Goal: Task Accomplishment & Management: Complete application form

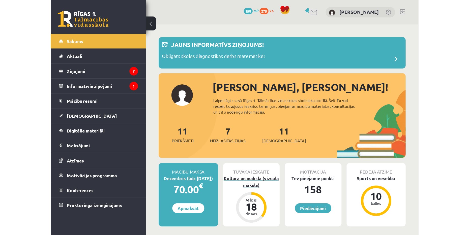
scroll to position [123, 0]
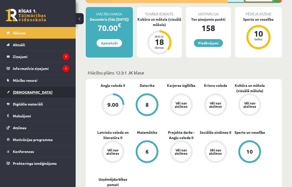
click at [54, 91] on link "[DEMOGRAPHIC_DATA]" at bounding box center [38, 92] width 63 height 12
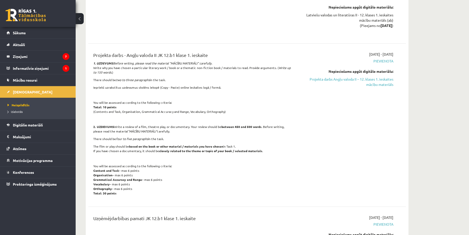
scroll to position [879, 0]
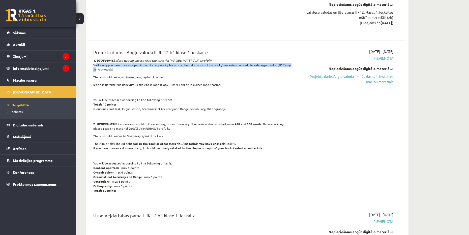
drag, startPoint x: 92, startPoint y: 65, endPoint x: 297, endPoint y: 69, distance: 205.0
click at [292, 65] on div "Projekta darbs - Angļu valoda II JK 12.b1 klase 1. ieskaite 1. UZDEVUMS Before …" at bounding box center [191, 122] width 205 height 147
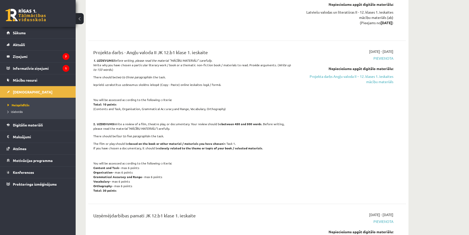
click at [292, 108] on div "2025-10-01 - 2025-10-31 Pievienota Nepieciešams apgūt digitālo materiālu: Proje…" at bounding box center [345, 122] width 103 height 147
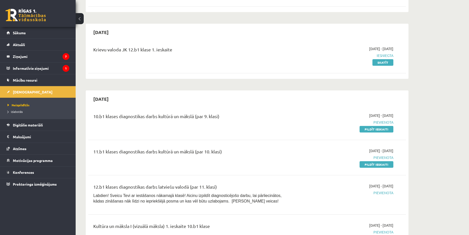
scroll to position [97, 0]
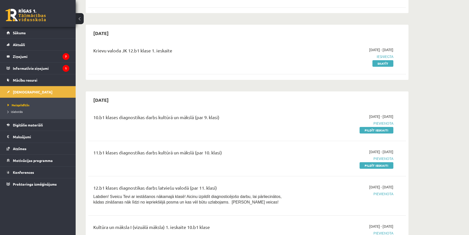
drag, startPoint x: 382, startPoint y: 112, endPoint x: 373, endPoint y: 106, distance: 11.0
drag, startPoint x: 373, startPoint y: 106, endPoint x: 87, endPoint y: 78, distance: 287.7
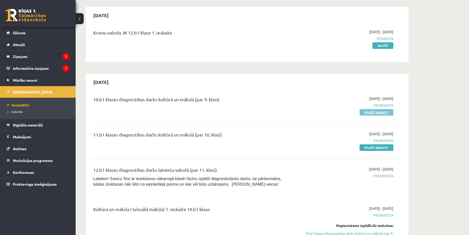
scroll to position [126, 0]
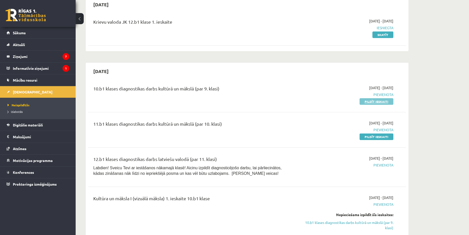
click at [292, 100] on link "Pildīt ieskaiti" at bounding box center [376, 101] width 34 height 7
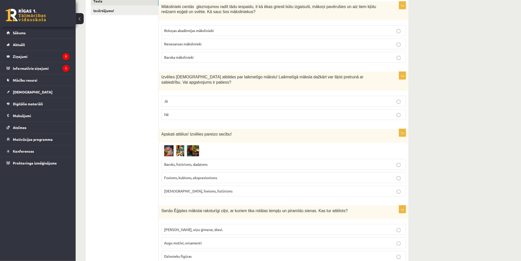
scroll to position [97, 0]
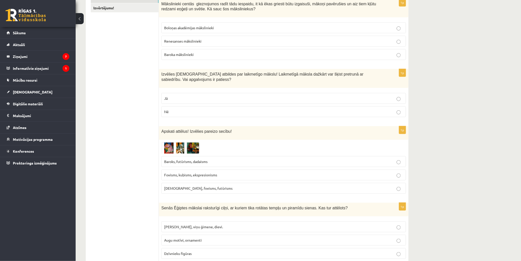
click at [218, 52] on p "Baroka mākslinieki" at bounding box center [283, 54] width 239 height 5
click at [195, 101] on p "Jā" at bounding box center [283, 98] width 239 height 5
click at [219, 173] on p "Fovisms, kubisms, ekspresionisms" at bounding box center [283, 174] width 239 height 5
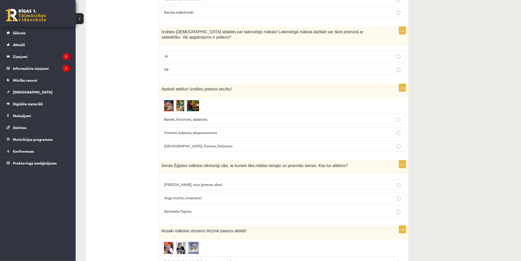
scroll to position [153, 0]
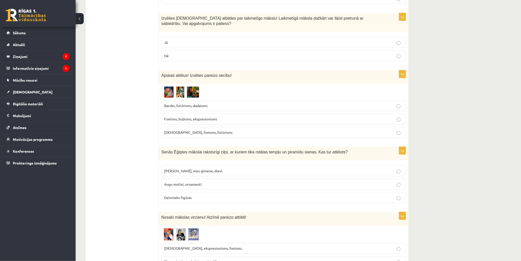
click at [217, 170] on p "Faraoni, viņu ģimene, dievi." at bounding box center [283, 170] width 239 height 5
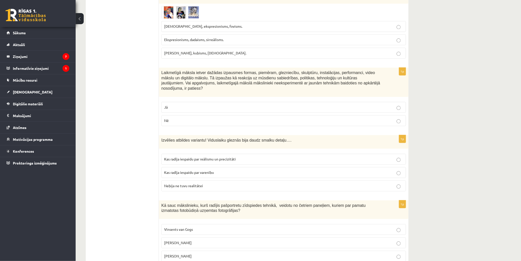
scroll to position [378, 0]
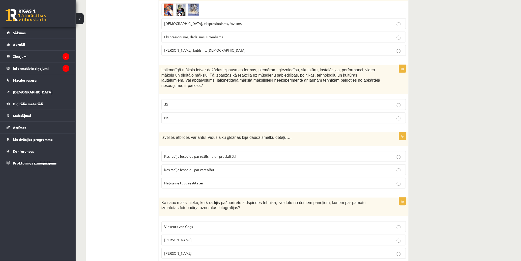
click at [218, 39] on span "Ekspresionisms, dadaisms, sirreālisms." at bounding box center [193, 37] width 59 height 5
click at [179, 116] on p "Nē" at bounding box center [283, 117] width 239 height 5
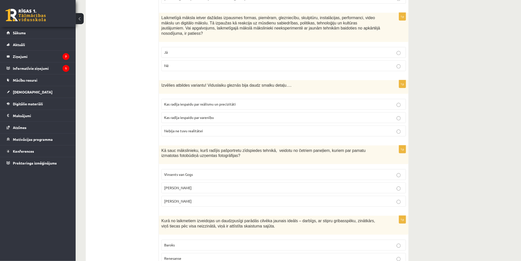
scroll to position [434, 0]
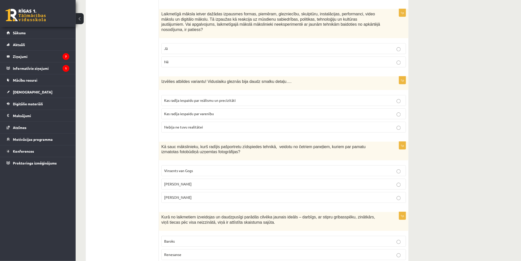
click at [243, 111] on p "Kas radīja iespaidu par varenību" at bounding box center [283, 113] width 239 height 5
click at [210, 182] on p "Endijs Vorhols" at bounding box center [283, 184] width 239 height 5
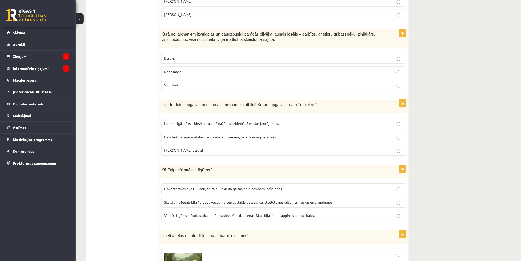
scroll to position [616, 0]
drag, startPoint x: 186, startPoint y: 70, endPoint x: 200, endPoint y: 69, distance: 14.4
click at [187, 70] on p "Renesanse" at bounding box center [283, 72] width 239 height 5
click at [211, 150] on label "Abi apgalvojumi pareizi." at bounding box center [283, 151] width 245 height 11
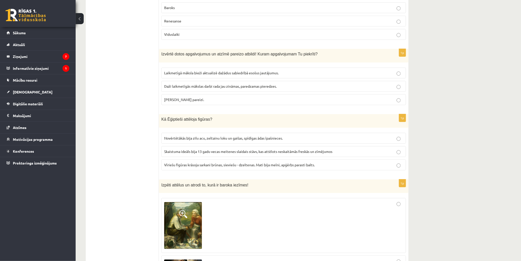
scroll to position [672, 0]
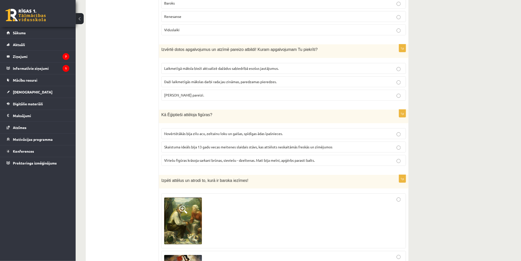
click at [205, 158] on span "Vīriešu figūras krāsoja sarkani brūnas, sieviešu - dzeltenas. Mati bija melni, …" at bounding box center [239, 160] width 151 height 5
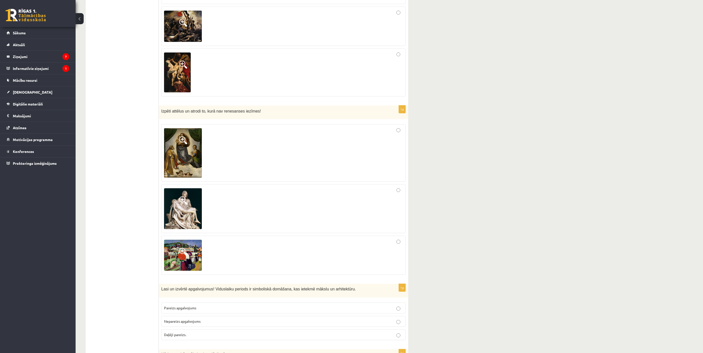
scroll to position [923, 0]
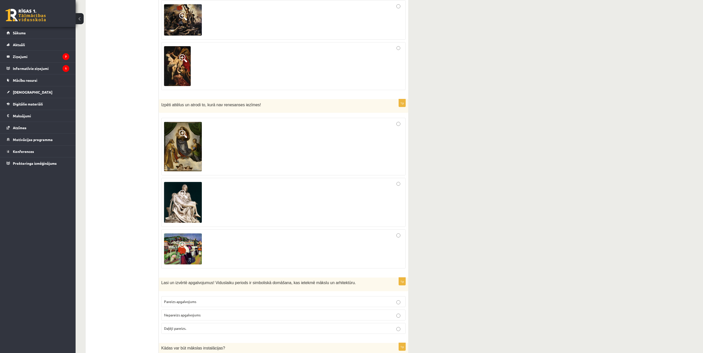
click at [399, 235] on div at bounding box center [283, 249] width 239 height 34
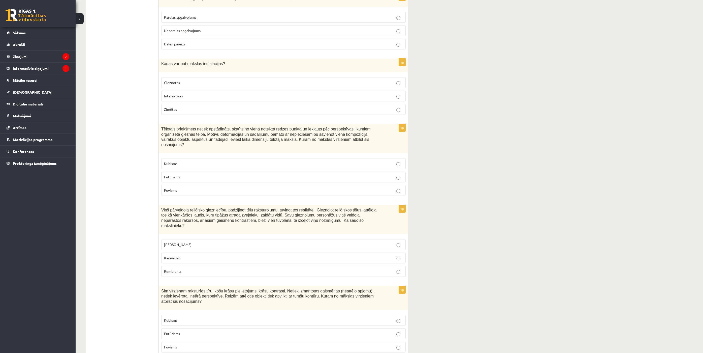
scroll to position [1204, 0]
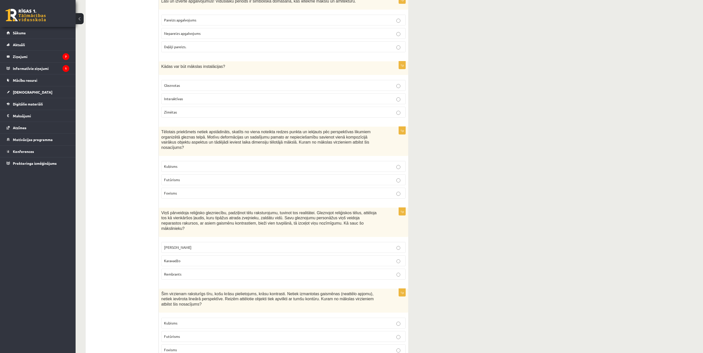
click at [214, 20] on p "Pareizs apgalvojums" at bounding box center [283, 19] width 239 height 5
drag, startPoint x: 200, startPoint y: 102, endPoint x: 276, endPoint y: 102, distance: 76.4
click at [200, 101] on p "Interaktīvas" at bounding box center [283, 98] width 239 height 5
click at [197, 165] on p "Kubisms" at bounding box center [283, 166] width 239 height 5
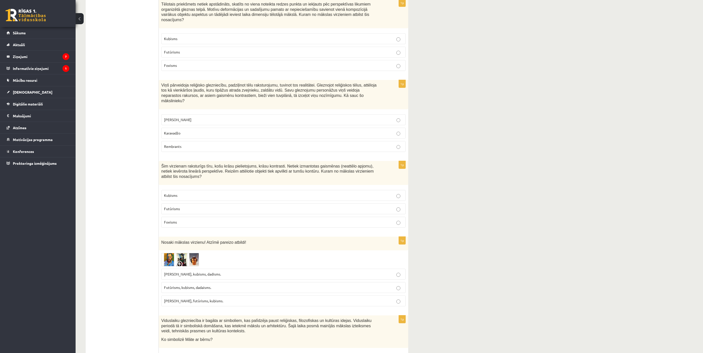
scroll to position [1356, 0]
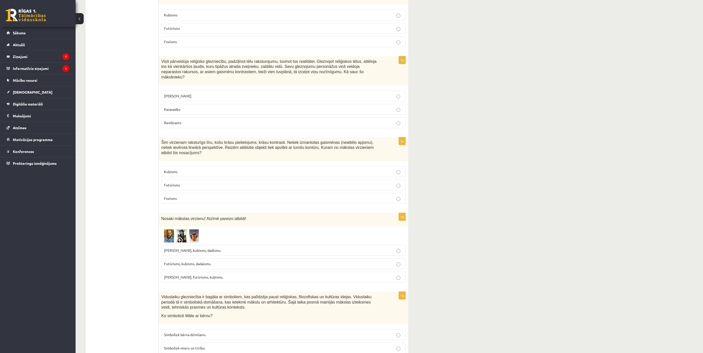
drag, startPoint x: 190, startPoint y: 105, endPoint x: 321, endPoint y: 133, distance: 133.6
click at [191, 107] on p "Karavadžo" at bounding box center [283, 109] width 239 height 5
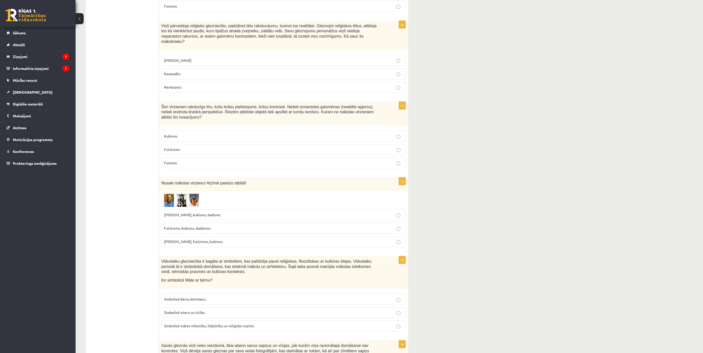
scroll to position [1393, 0]
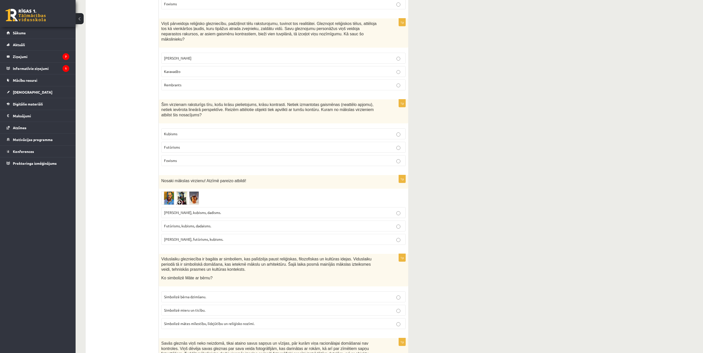
click at [217, 158] on p "Fovisms" at bounding box center [283, 160] width 239 height 5
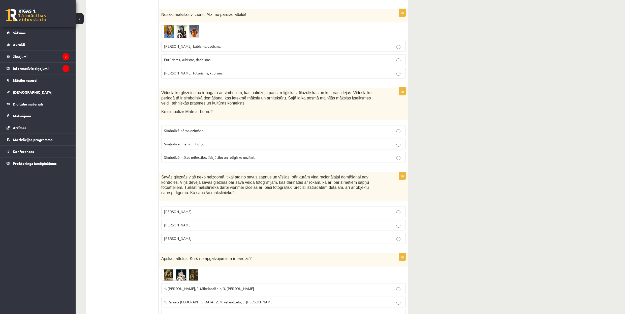
scroll to position [1557, 0]
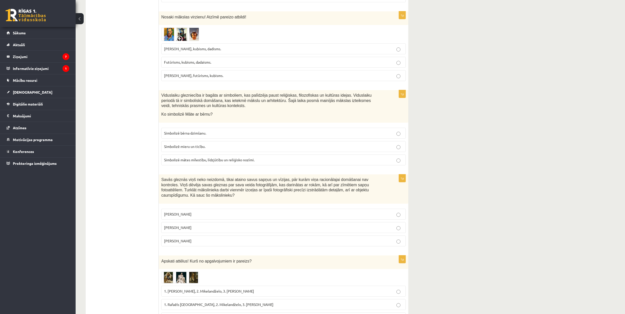
click at [200, 70] on label "Fovisms, futūrisms, kubisms." at bounding box center [283, 75] width 245 height 11
click at [235, 157] on span "Simbolizē mātes mīlestību, līdzjūtību un reliģisko nozīmi." at bounding box center [209, 159] width 91 height 5
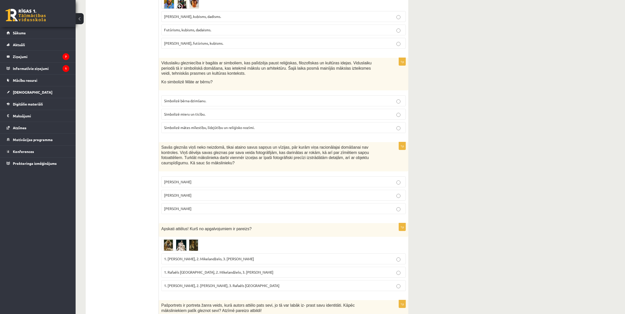
scroll to position [1590, 0]
click at [207, 188] on label "Salvadors Dalī" at bounding box center [283, 193] width 245 height 11
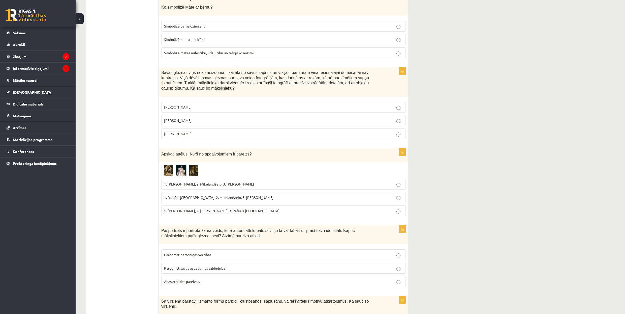
scroll to position [1691, 0]
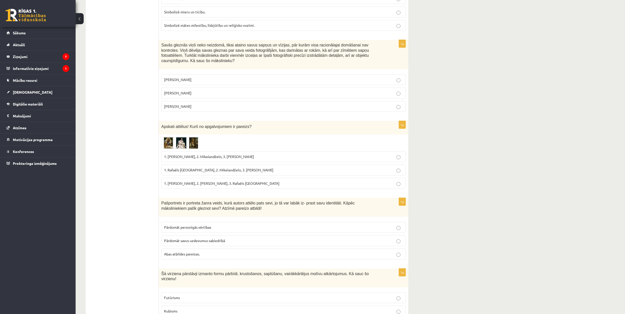
click at [242, 181] on p "1. Albrehts Dīrers, 2. Leonardo da Vinči, 3. Rafaēls Sancio da Urbīno" at bounding box center [283, 183] width 239 height 5
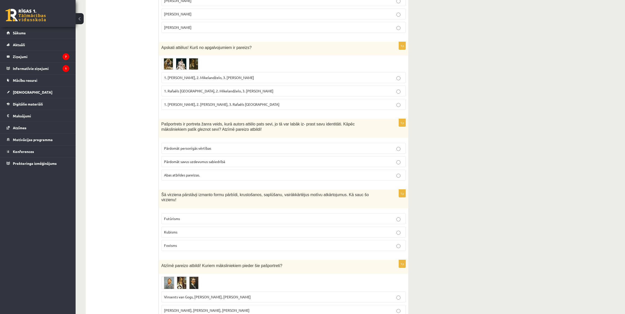
scroll to position [1770, 0]
click at [218, 173] on p "Abas atbildes pareizas." at bounding box center [283, 175] width 239 height 5
click at [229, 230] on p "Kubisms" at bounding box center [283, 232] width 239 height 5
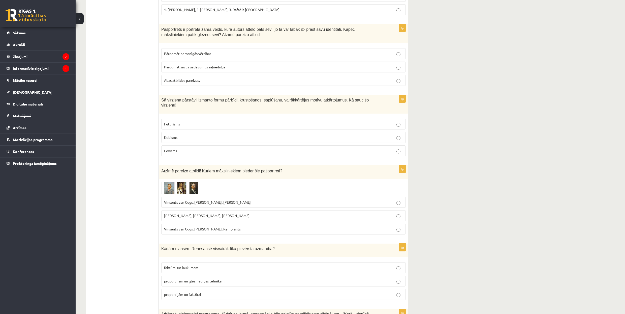
scroll to position [1871, 0]
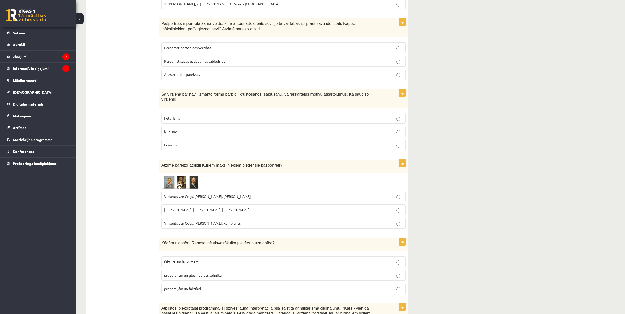
click at [258, 194] on p "Vinsents van Gogs, Albrehts Dīrers, Janis Rozentāls" at bounding box center [283, 196] width 239 height 5
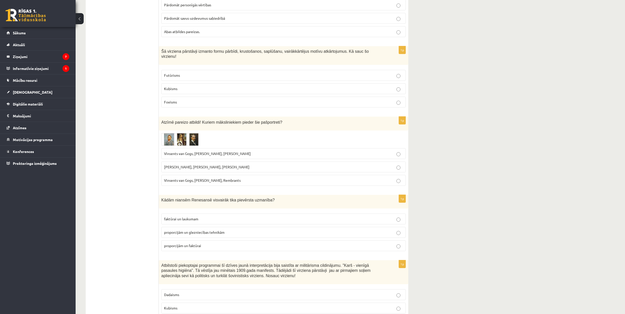
scroll to position [1938, 0]
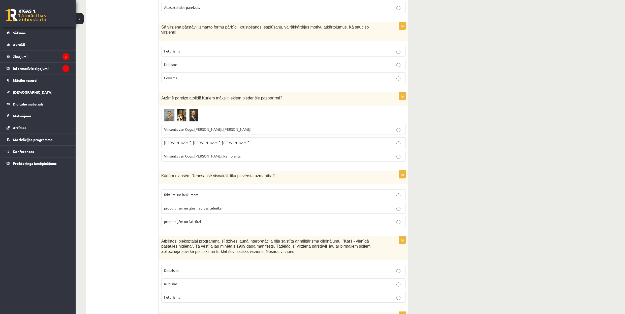
click at [253, 205] on p "proporcijām un glezniecības tehnikām" at bounding box center [283, 207] width 239 height 5
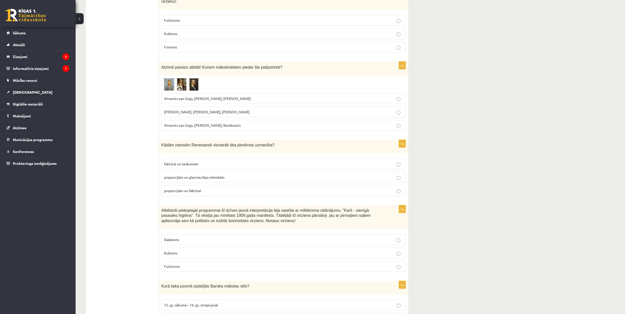
scroll to position [1971, 0]
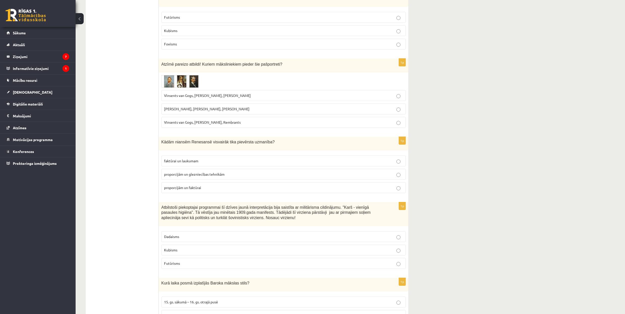
click at [215, 235] on p "Futūrisms" at bounding box center [283, 262] width 239 height 5
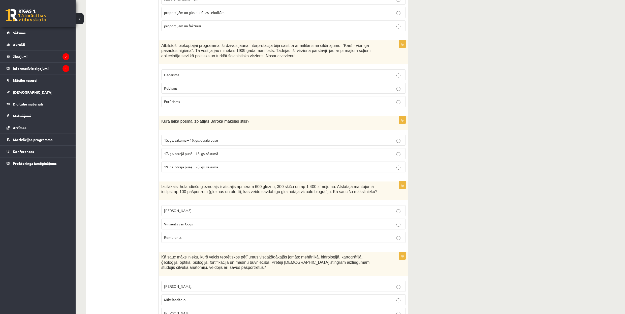
scroll to position [2139, 0]
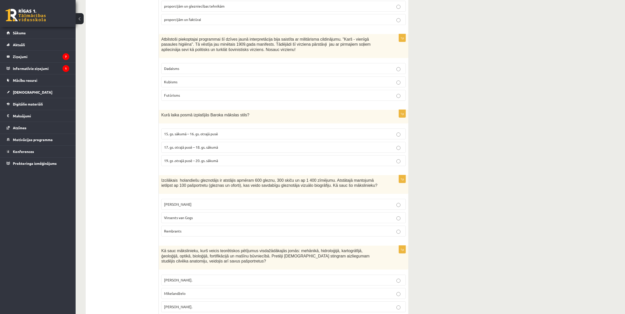
click at [238, 144] on p "17. gs. otrajā pusē – 18. gs. sākumā" at bounding box center [283, 146] width 239 height 5
click at [204, 228] on p "Rembrants" at bounding box center [283, 230] width 239 height 5
click at [232, 235] on p "Leonardo da Vinči." at bounding box center [283, 306] width 239 height 5
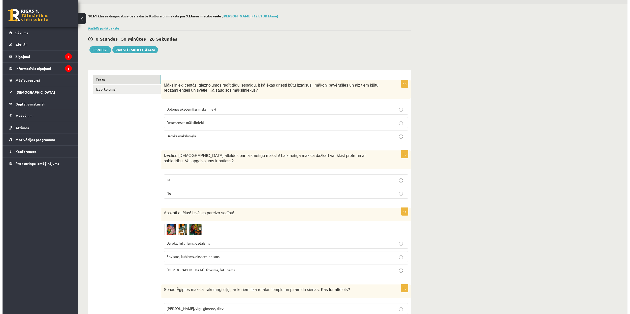
scroll to position [0, 0]
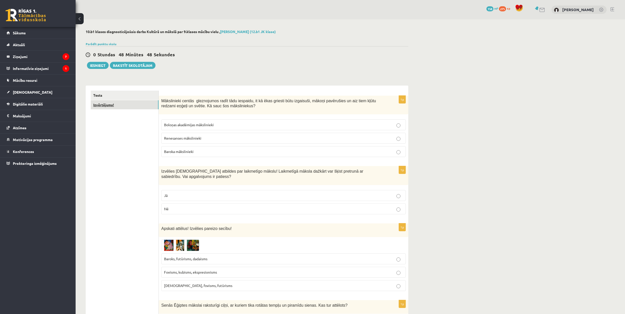
click at [142, 105] on link "Izvērtējums!" at bounding box center [125, 104] width 68 height 9
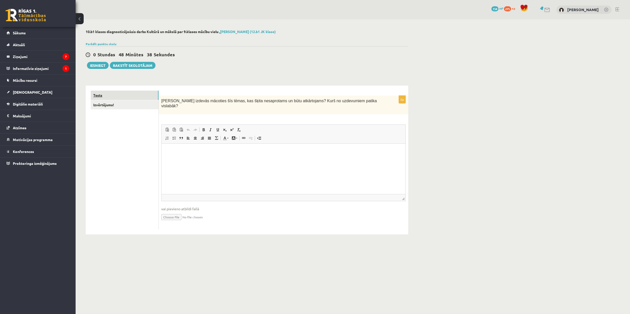
click at [138, 96] on link "Tests" at bounding box center [125, 95] width 68 height 9
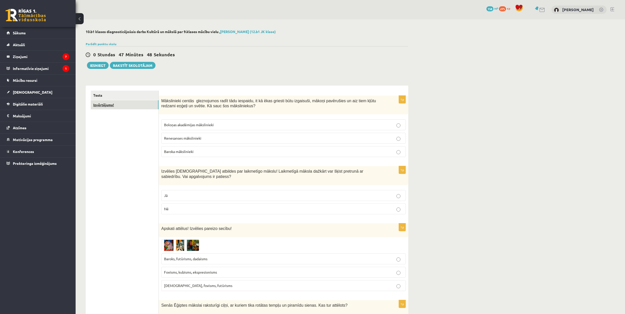
click at [141, 104] on link "Izvērtējums!" at bounding box center [125, 104] width 68 height 9
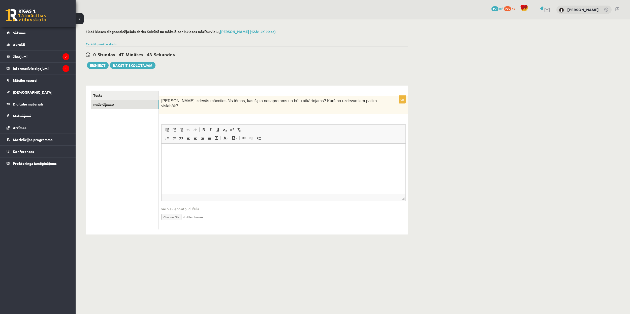
click at [264, 151] on p "Editor, wiswyg-editor-user-answer-47433893727000" at bounding box center [284, 150] width 234 height 5
click at [123, 91] on link "Tests" at bounding box center [125, 95] width 68 height 9
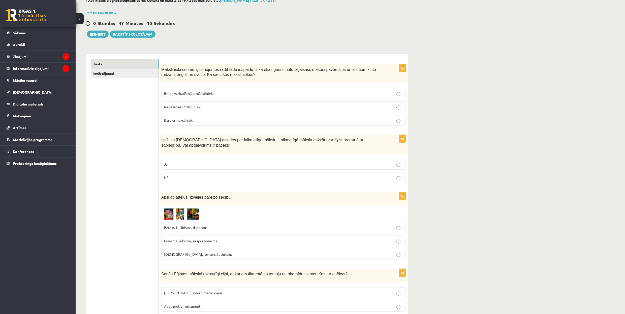
scroll to position [34, 0]
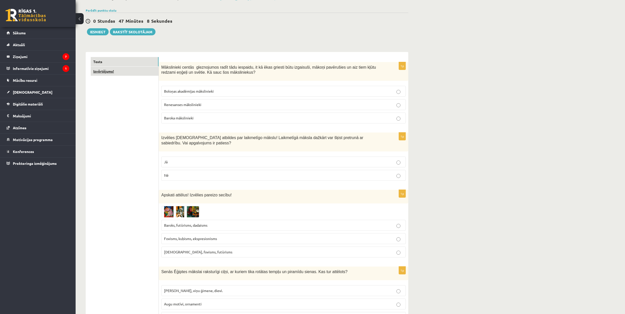
click at [139, 71] on link "Izvērtējums!" at bounding box center [125, 71] width 68 height 9
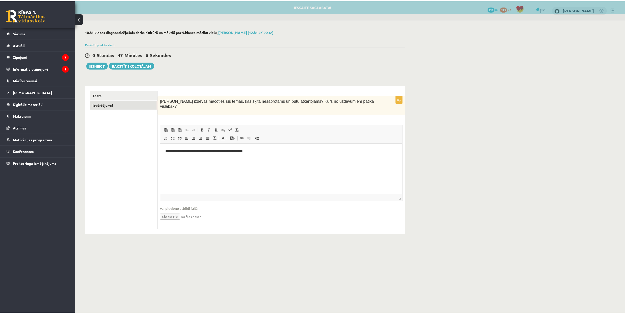
scroll to position [0, 0]
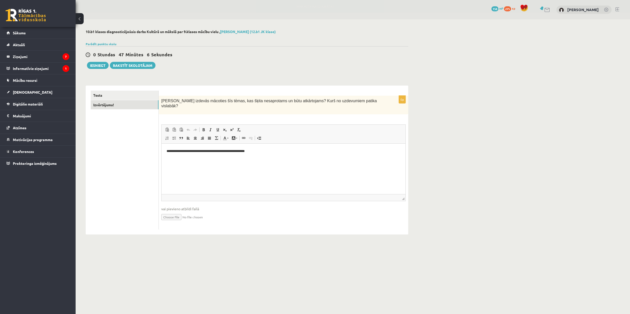
click at [271, 152] on p "**********" at bounding box center [284, 150] width 234 height 5
click at [123, 93] on link "Tests" at bounding box center [125, 95] width 68 height 9
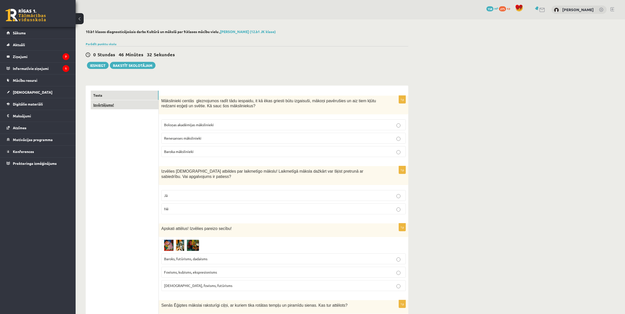
click at [129, 106] on link "Izvērtējums!" at bounding box center [125, 104] width 68 height 9
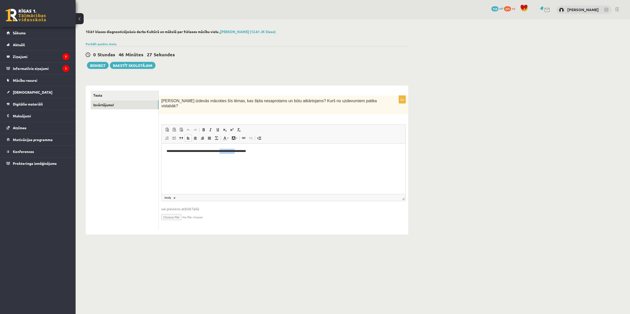
drag, startPoint x: 248, startPoint y: 151, endPoint x: 232, endPoint y: 152, distance: 16.7
click at [232, 152] on p "**********" at bounding box center [284, 150] width 234 height 5
click at [248, 151] on p "**********" at bounding box center [284, 150] width 234 height 5
click at [134, 94] on link "Tests" at bounding box center [125, 95] width 68 height 9
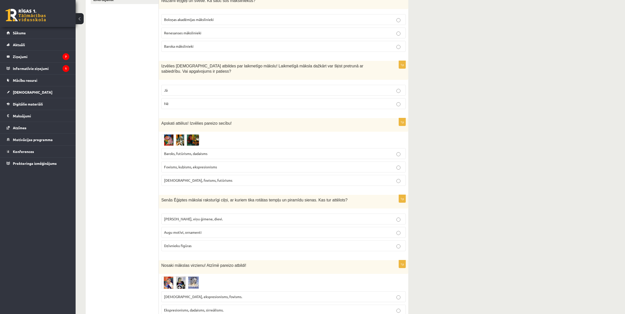
scroll to position [34, 0]
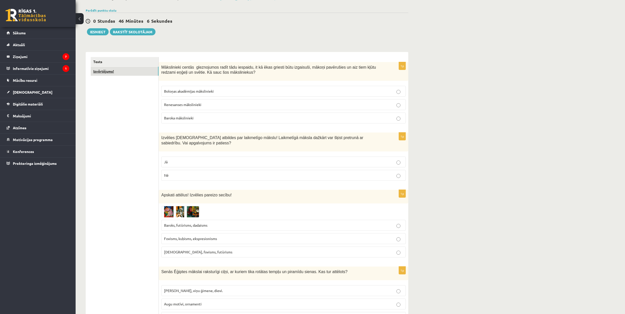
click at [134, 71] on link "Izvērtējums!" at bounding box center [125, 71] width 68 height 9
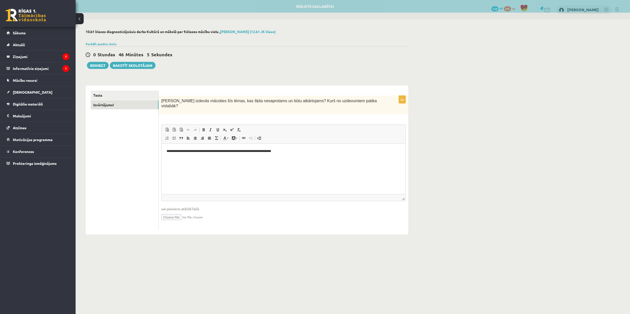
scroll to position [0, 0]
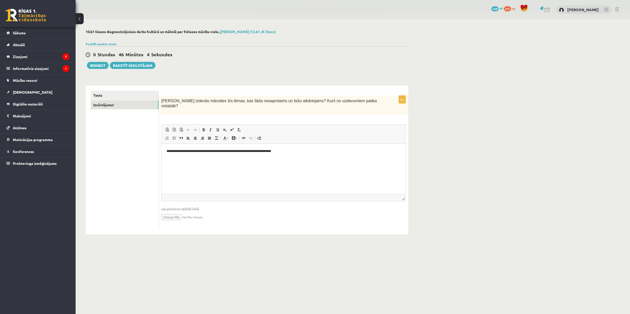
click at [298, 154] on html "**********" at bounding box center [284, 150] width 244 height 15
click at [306, 152] on p "**********" at bounding box center [284, 150] width 234 height 5
click at [345, 152] on p "**********" at bounding box center [284, 150] width 234 height 5
click at [97, 66] on button "Iesniegt" at bounding box center [98, 65] width 22 height 7
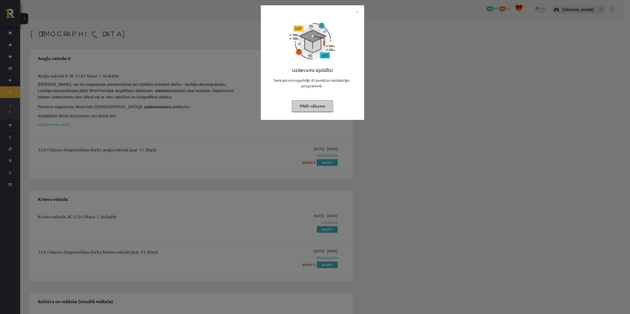
click at [355, 12] on img "Close" at bounding box center [358, 12] width 8 height 8
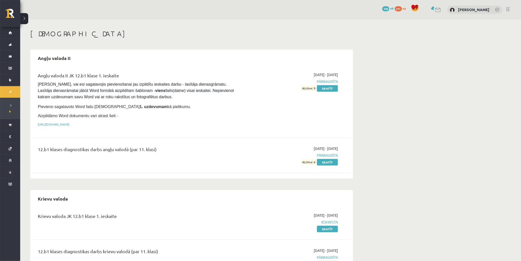
drag, startPoint x: 48, startPoint y: 0, endPoint x: 147, endPoint y: 34, distance: 104.3
click at [147, 34] on h1 "[DEMOGRAPHIC_DATA]" at bounding box center [191, 33] width 323 height 9
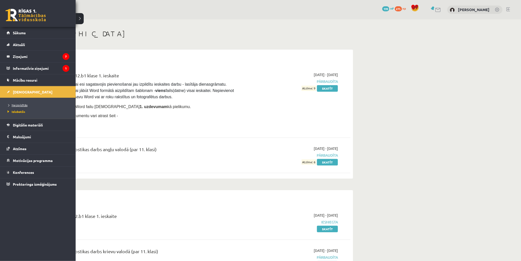
click at [21, 105] on span "Neizpildītās" at bounding box center [16, 105] width 21 height 4
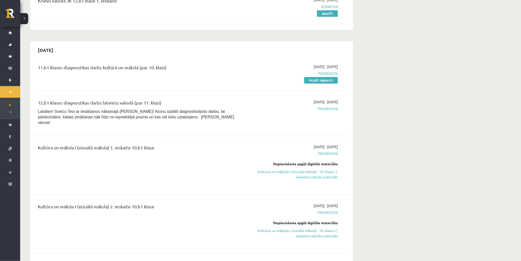
scroll to position [168, 0]
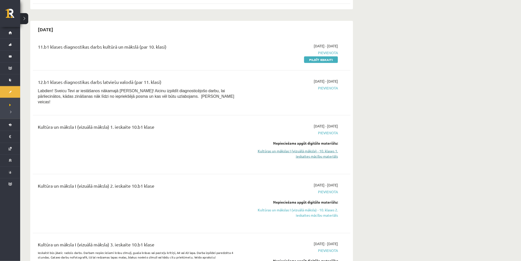
click at [326, 148] on link "Kultūras un mākslas I (vizuālā māksla) - 10. klases 1. ieskaites mācību materiā…" at bounding box center [290, 153] width 95 height 11
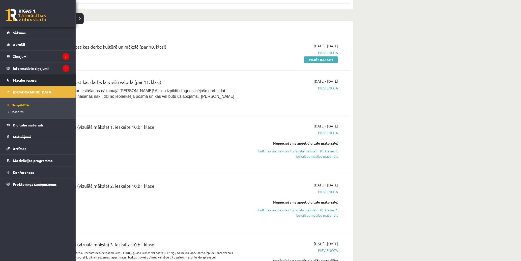
click at [49, 81] on link "Mācību resursi" at bounding box center [38, 80] width 63 height 12
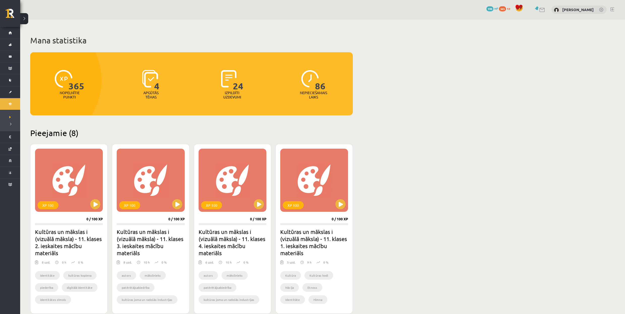
click at [26, 19] on button at bounding box center [24, 18] width 8 height 11
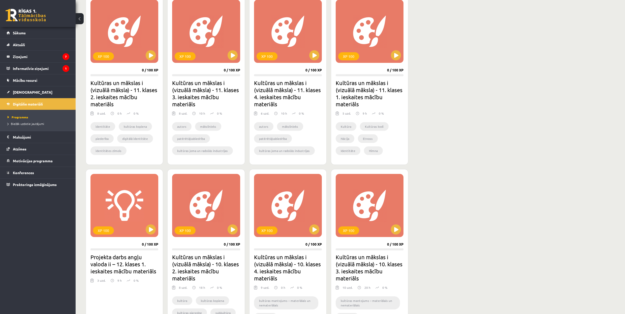
scroll to position [147, 0]
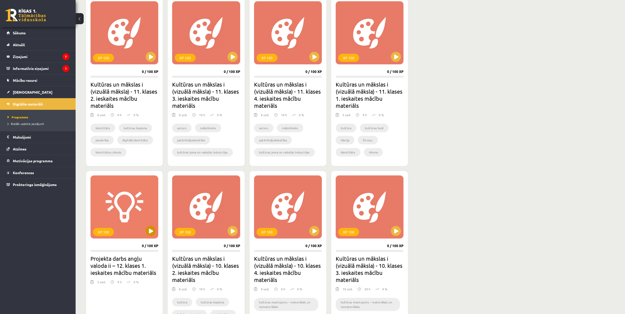
click at [132, 221] on div "XP 100" at bounding box center [125, 206] width 68 height 63
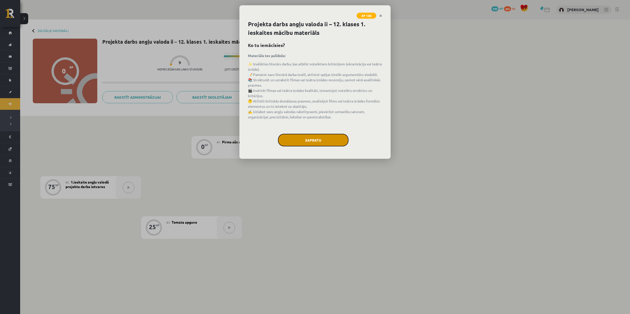
click at [327, 138] on button "Sapratu" at bounding box center [313, 140] width 71 height 13
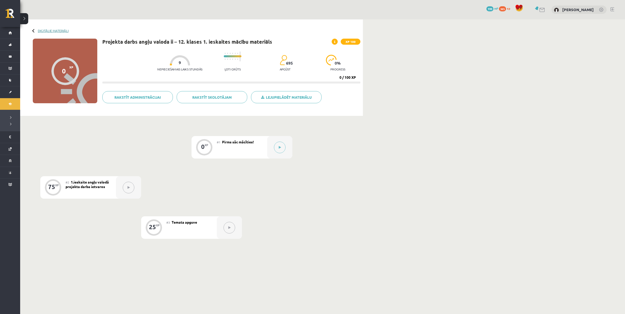
click at [39, 30] on link "Digitālie materiāli" at bounding box center [53, 31] width 31 height 4
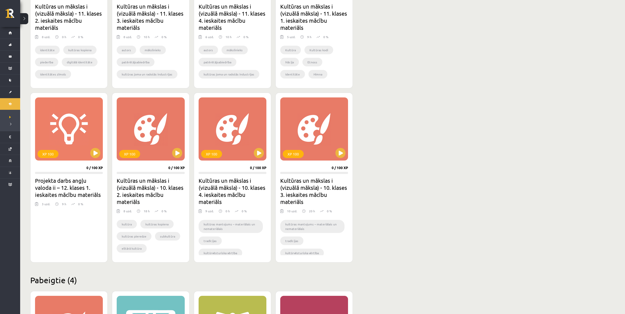
scroll to position [235, 0]
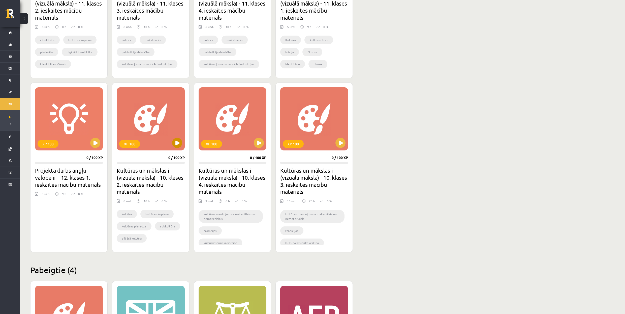
click at [159, 127] on div "XP 100" at bounding box center [151, 118] width 68 height 63
click at [154, 124] on div "XP 100" at bounding box center [151, 118] width 68 height 63
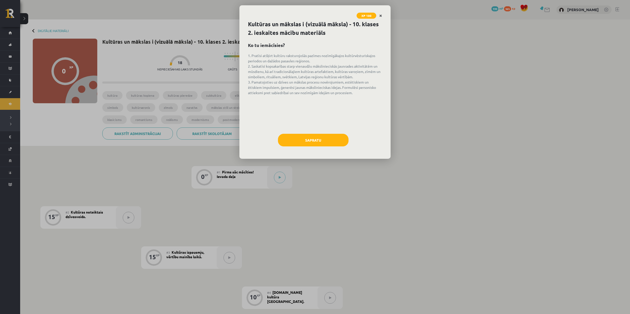
click at [382, 17] on link "Close" at bounding box center [380, 16] width 9 height 10
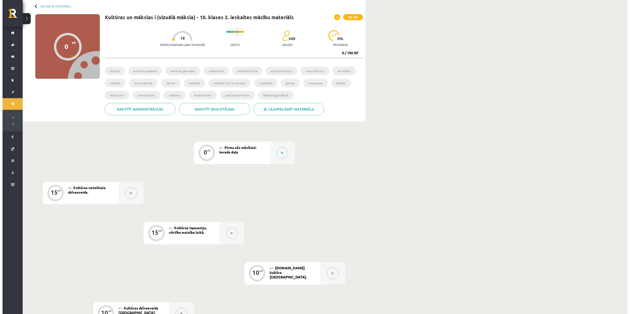
scroll to position [2, 0]
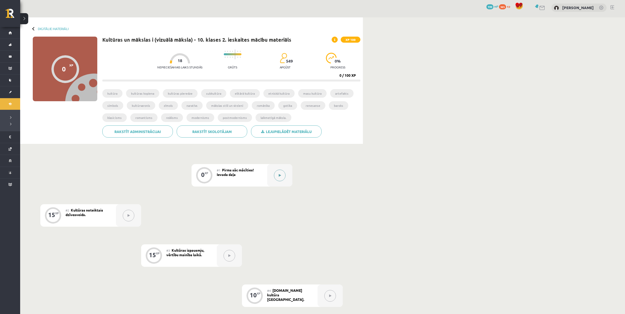
click at [282, 173] on button at bounding box center [280, 175] width 12 height 12
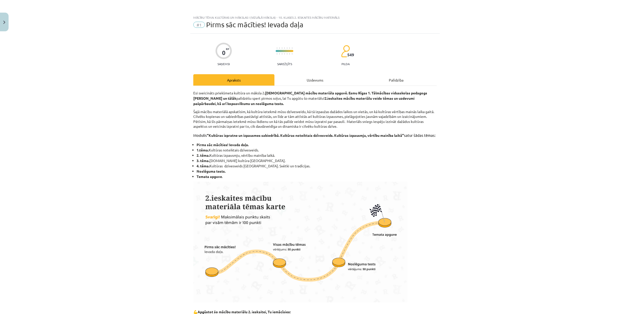
click at [333, 80] on div "Uzdevums" at bounding box center [315, 79] width 81 height 11
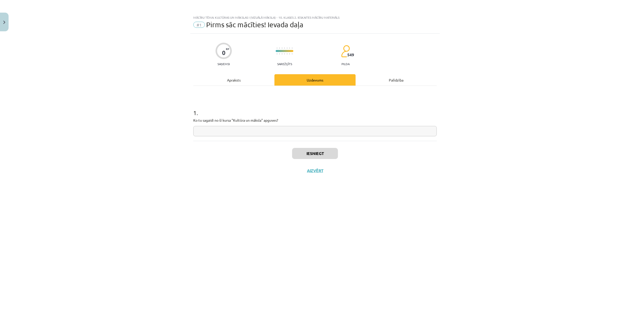
click at [228, 133] on input "text" at bounding box center [315, 131] width 244 height 10
type input "**********"
click at [321, 155] on button "Iesniegt" at bounding box center [315, 153] width 46 height 11
click at [317, 188] on button "Aizvērt" at bounding box center [315, 186] width 19 height 5
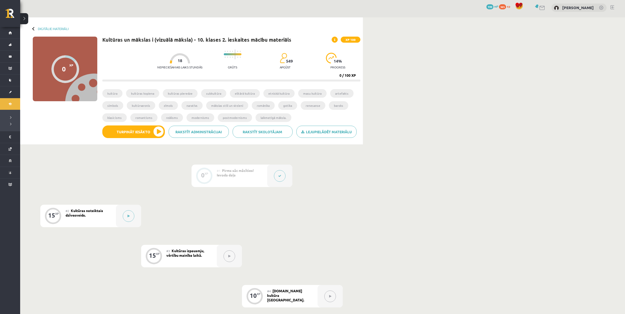
click at [91, 216] on div "#2 Kultūras noteiktais dzīvesveids." at bounding box center [91, 215] width 50 height 22
click at [124, 217] on button at bounding box center [129, 216] width 12 height 12
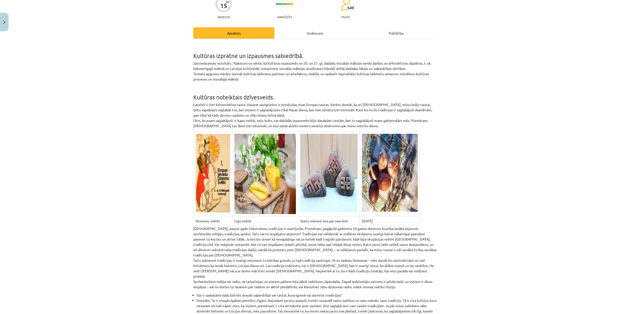
click at [297, 32] on div "Uzdevums" at bounding box center [315, 32] width 81 height 11
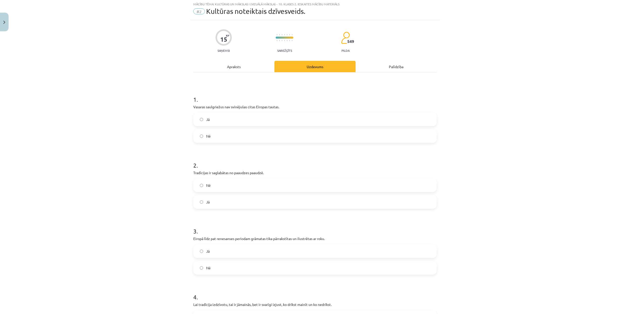
scroll to position [13, 0]
click at [233, 68] on div "Apraksts" at bounding box center [233, 67] width 81 height 11
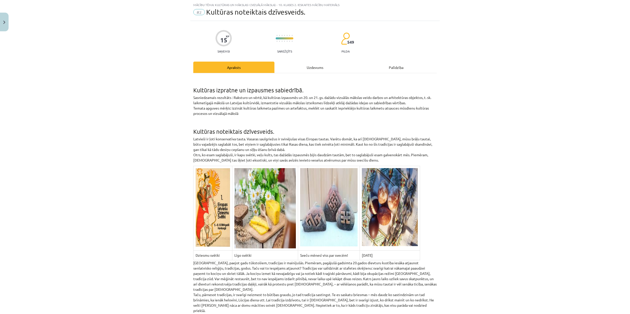
click at [308, 68] on div "Uzdevums" at bounding box center [315, 67] width 81 height 11
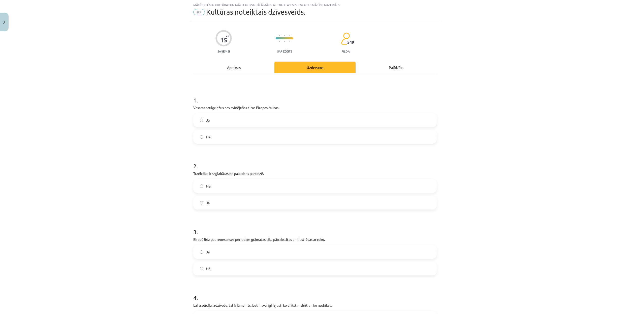
click at [238, 62] on div "Apraksts" at bounding box center [233, 67] width 81 height 11
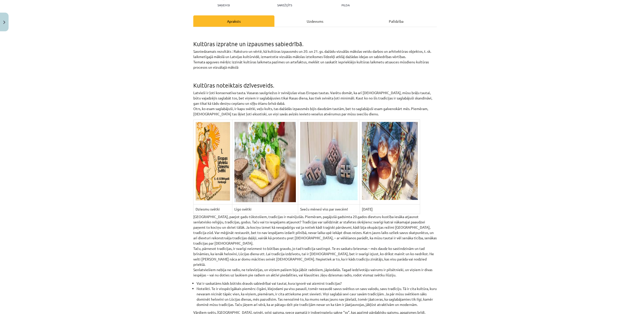
scroll to position [80, 0]
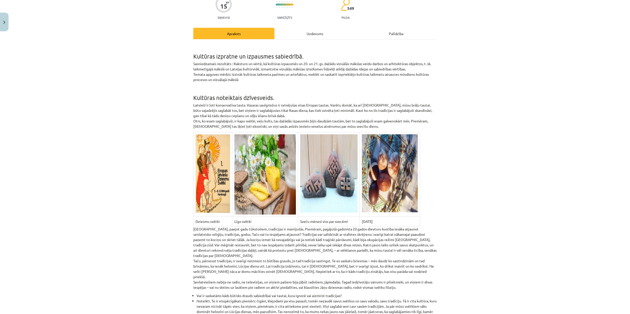
click at [296, 36] on div "Uzdevums" at bounding box center [315, 33] width 81 height 11
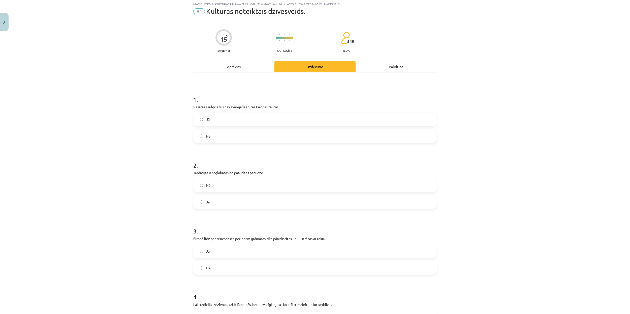
scroll to position [13, 0]
click at [251, 137] on label "Nē" at bounding box center [315, 136] width 243 height 13
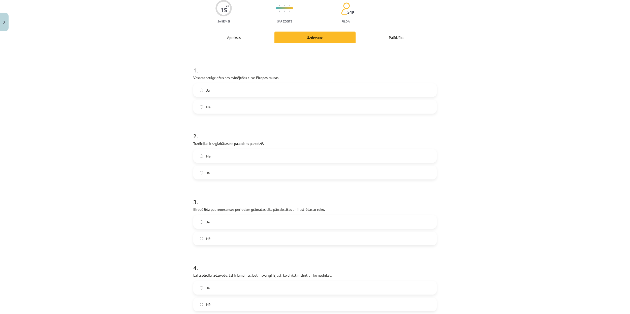
scroll to position [46, 0]
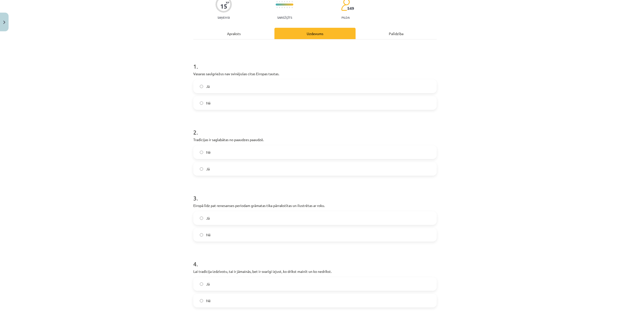
click at [244, 33] on div "Apraksts" at bounding box center [233, 33] width 81 height 11
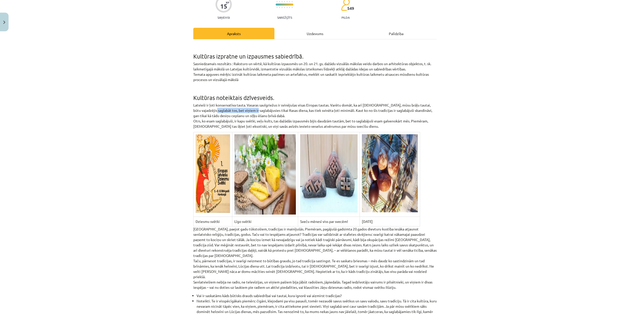
drag, startPoint x: 215, startPoint y: 109, endPoint x: 258, endPoint y: 108, distance: 42.4
click at [258, 108] on p "Latvieši ir ļoti konservatīva tauta. Vasaras saulgriežus ir svinējušas visas Ei…" at bounding box center [315, 115] width 244 height 26
click at [468, 114] on div "Mācību tēma: Kultūras un mākslas i (vizuālā māksla) - 10. klases 2. ieskaites m…" at bounding box center [315, 157] width 630 height 314
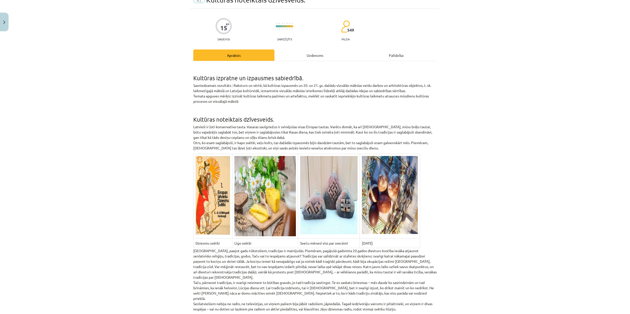
scroll to position [13, 0]
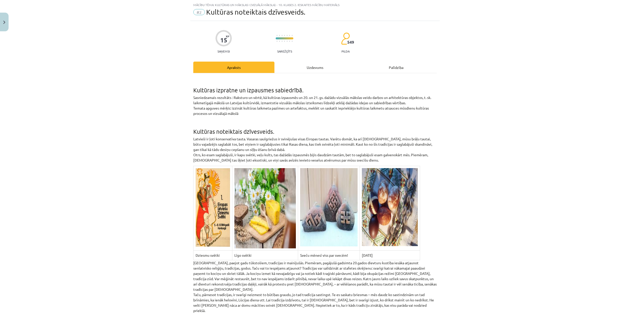
click at [318, 71] on div "Uzdevums" at bounding box center [315, 67] width 81 height 11
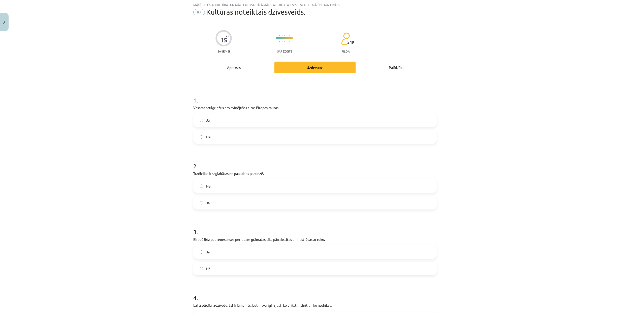
click at [290, 200] on label "Jā" at bounding box center [315, 202] width 243 height 13
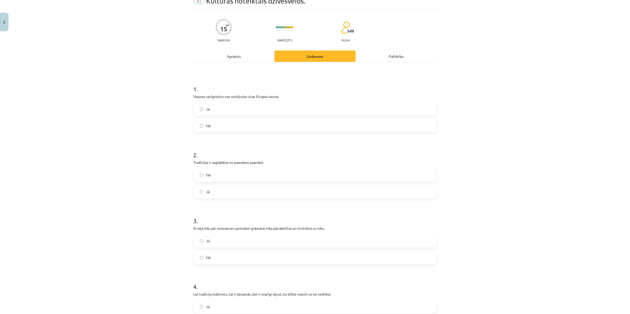
scroll to position [46, 0]
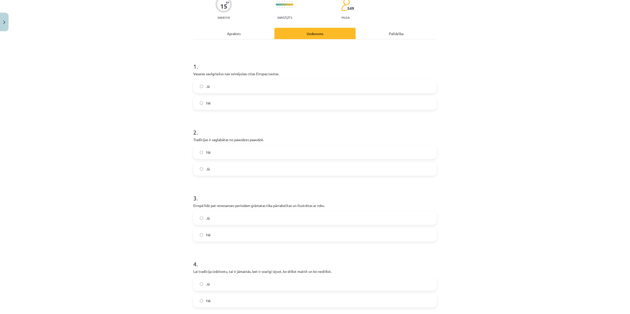
click at [245, 32] on div "Apraksts" at bounding box center [233, 33] width 81 height 11
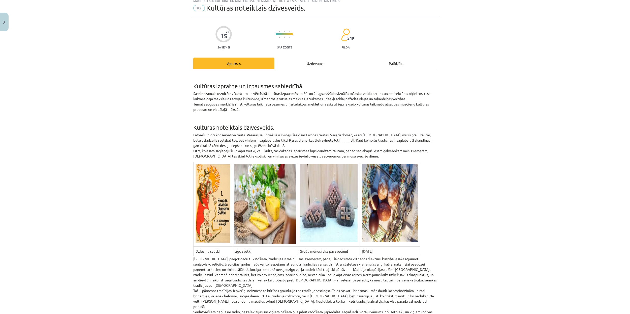
scroll to position [13, 0]
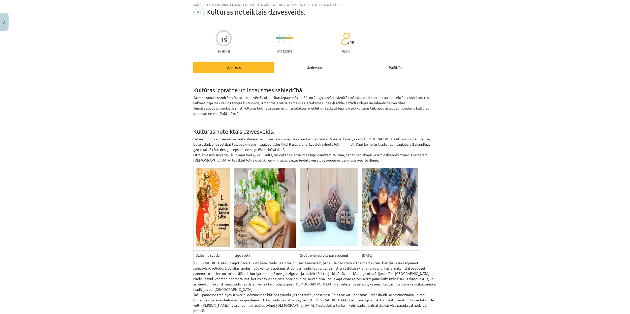
click at [323, 68] on div "Uzdevums" at bounding box center [315, 67] width 81 height 11
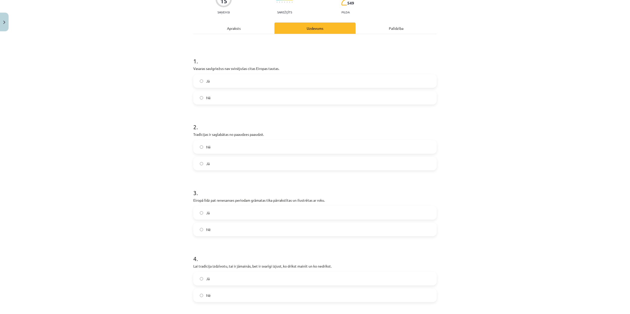
scroll to position [80, 0]
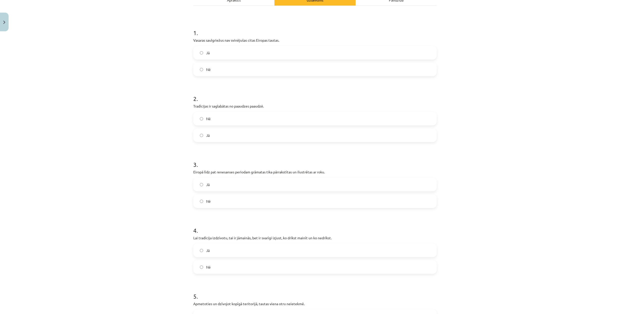
click at [248, 183] on label "Jā" at bounding box center [315, 184] width 243 height 13
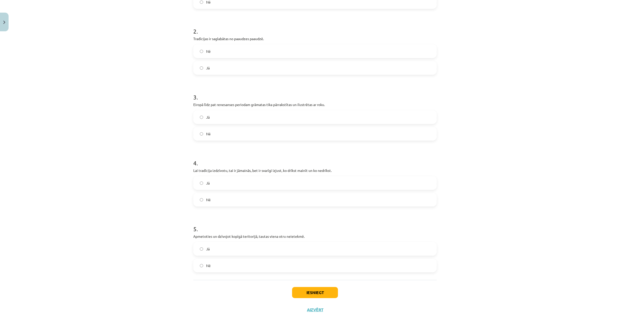
scroll to position [164, 0]
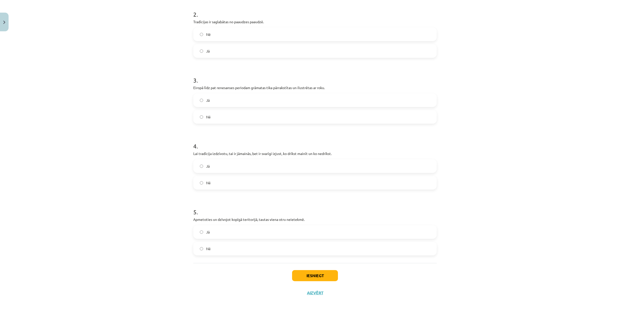
click at [297, 166] on label "Jā" at bounding box center [315, 166] width 243 height 13
click at [309, 251] on label "Nē" at bounding box center [315, 248] width 243 height 13
click at [317, 276] on button "Iesniegt" at bounding box center [315, 275] width 46 height 11
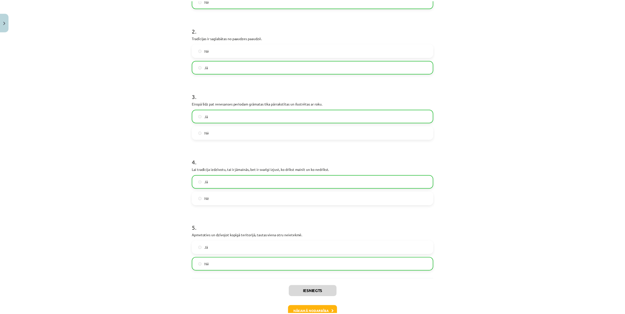
scroll to position [181, 0]
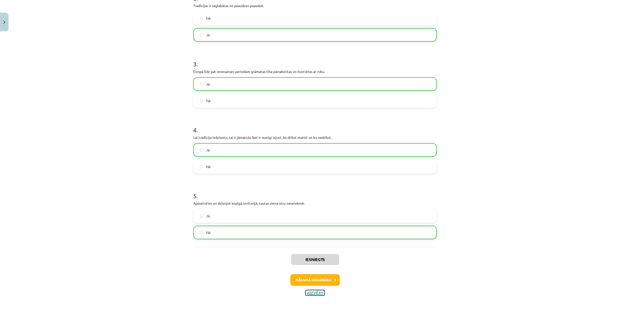
click at [314, 294] on button "Aizvērt" at bounding box center [315, 292] width 19 height 5
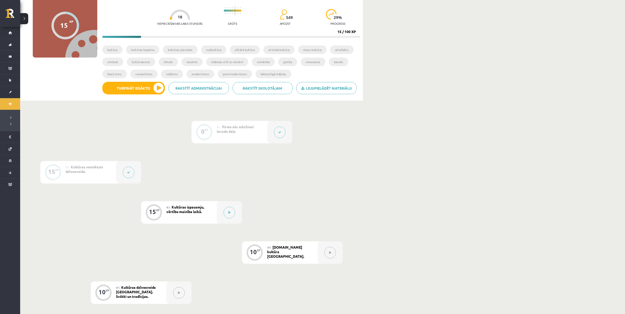
scroll to position [36, 0]
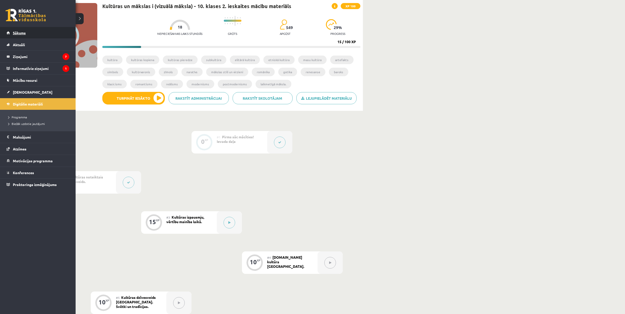
click at [33, 35] on link "Sākums" at bounding box center [38, 33] width 63 height 12
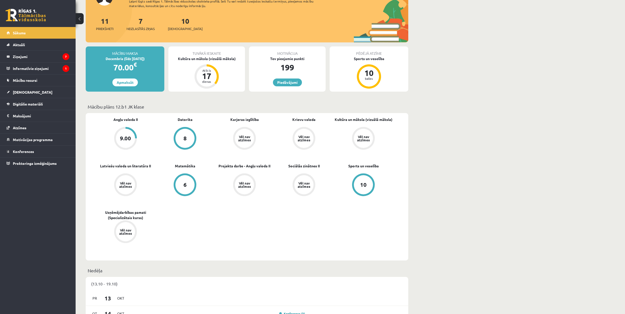
scroll to position [101, 0]
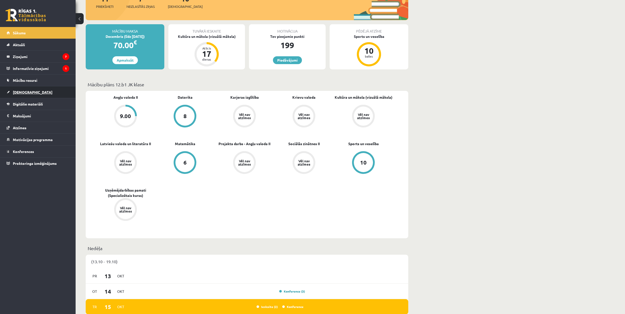
click at [53, 94] on link "[DEMOGRAPHIC_DATA]" at bounding box center [38, 92] width 63 height 12
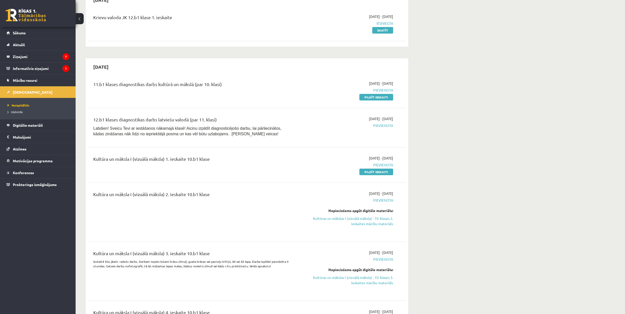
scroll to position [134, 0]
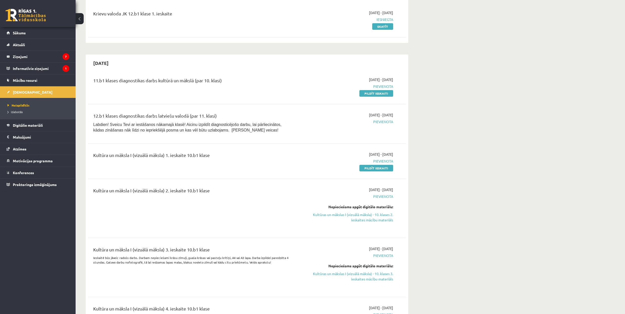
drag, startPoint x: 216, startPoint y: 191, endPoint x: 159, endPoint y: 193, distance: 57.2
click at [159, 193] on div "Kultūra un māksla I (vizuālā māksla) 2. ieskaite 10.b1 klase" at bounding box center [191, 191] width 197 height 9
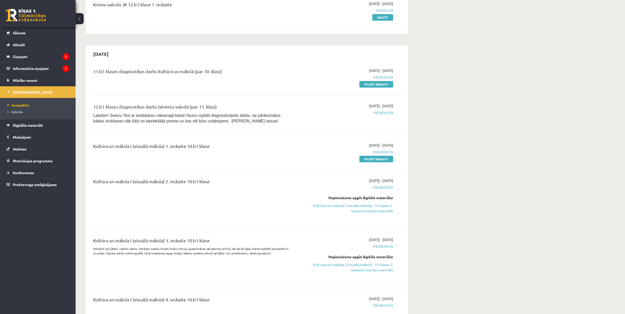
scroll to position [101, 0]
